Goal: Find specific page/section: Find specific page/section

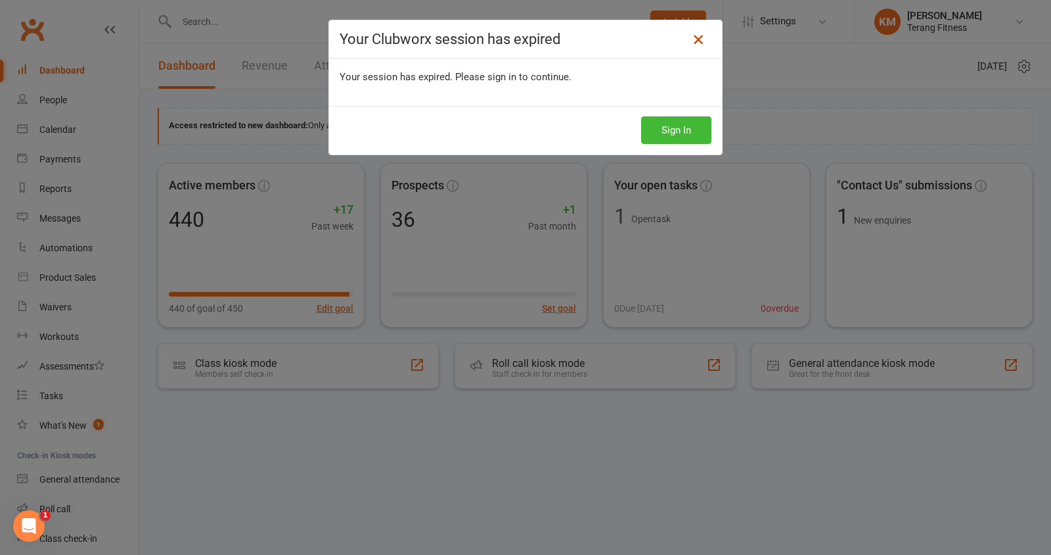
click at [702, 41] on icon at bounding box center [699, 40] width 16 height 16
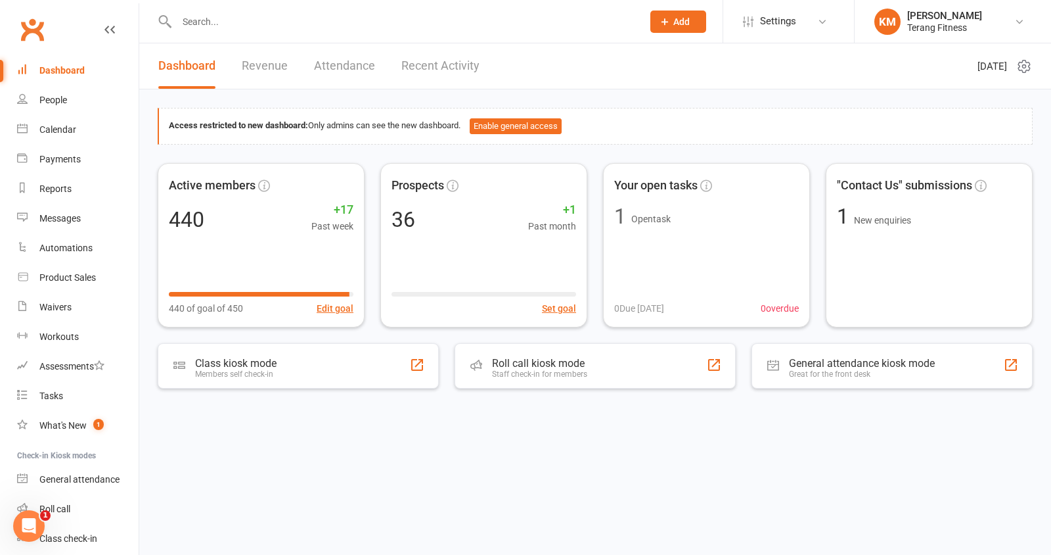
click at [276, 18] on input "text" at bounding box center [403, 21] width 461 height 18
type input "kade mc"
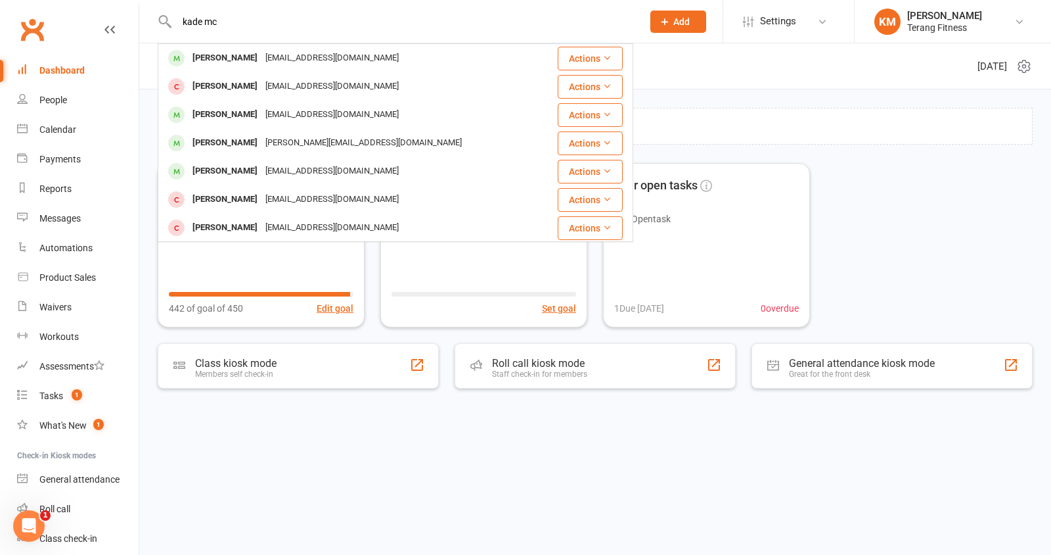
type input "kade mc"
click at [74, 78] on link "Dashboard" at bounding box center [78, 71] width 122 height 30
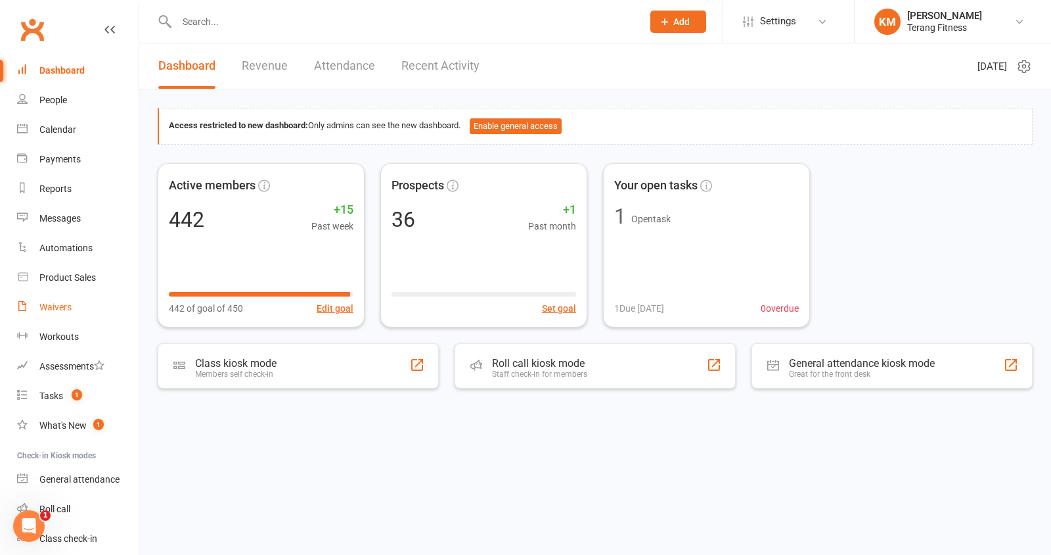
click at [56, 313] on link "Waivers" at bounding box center [78, 307] width 122 height 30
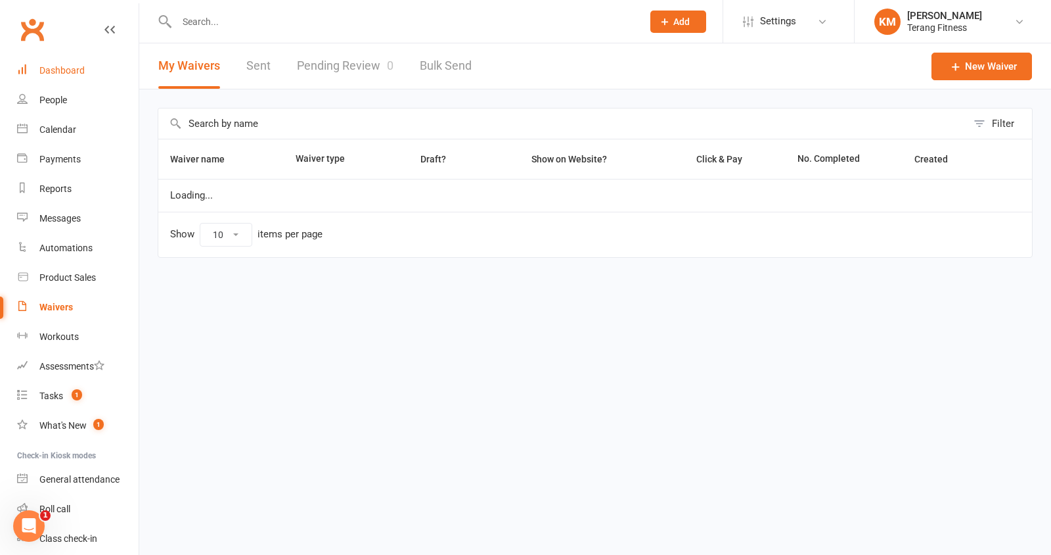
click at [67, 71] on div "Dashboard" at bounding box center [61, 70] width 45 height 11
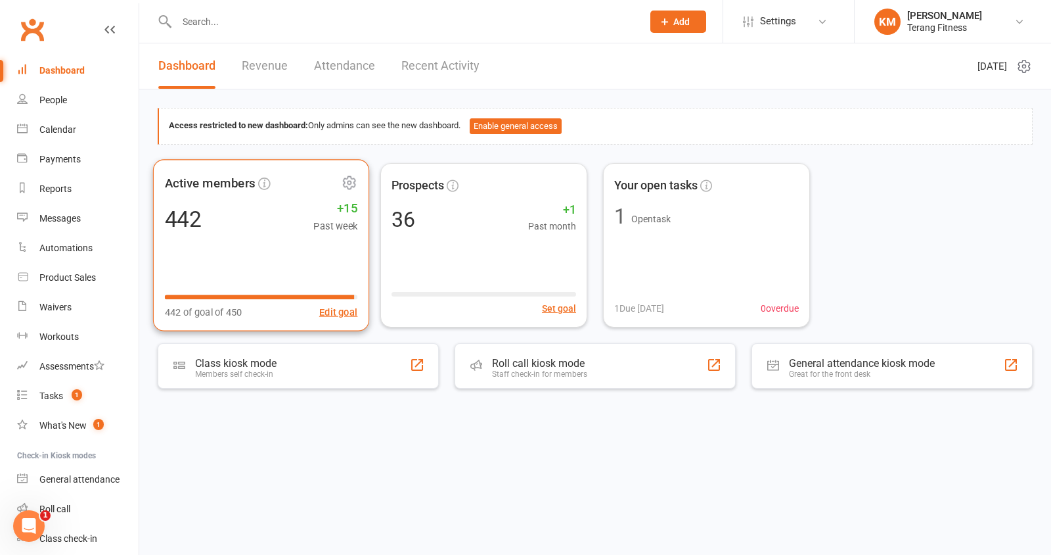
click at [267, 231] on div "442 +15 Past week" at bounding box center [261, 219] width 193 height 30
